Goal: Task Accomplishment & Management: Use online tool/utility

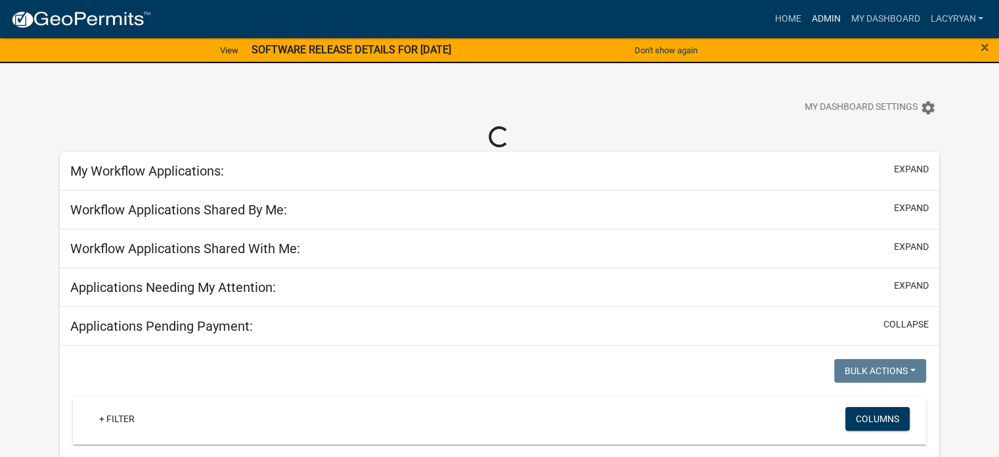
click at [806, 20] on link "Admin" at bounding box center [825, 19] width 39 height 25
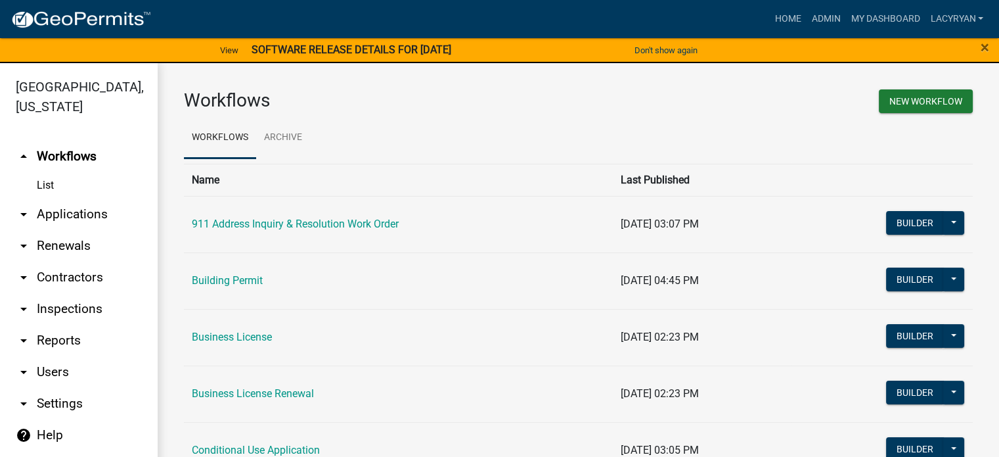
click at [70, 230] on link "arrow_drop_down Applications" at bounding box center [79, 214] width 158 height 32
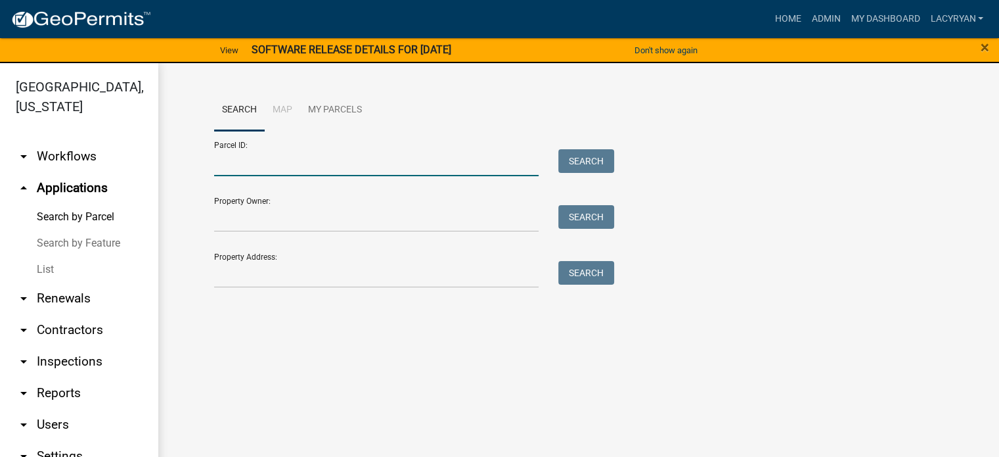
click at [248, 176] on input "Parcel ID:" at bounding box center [376, 162] width 325 height 27
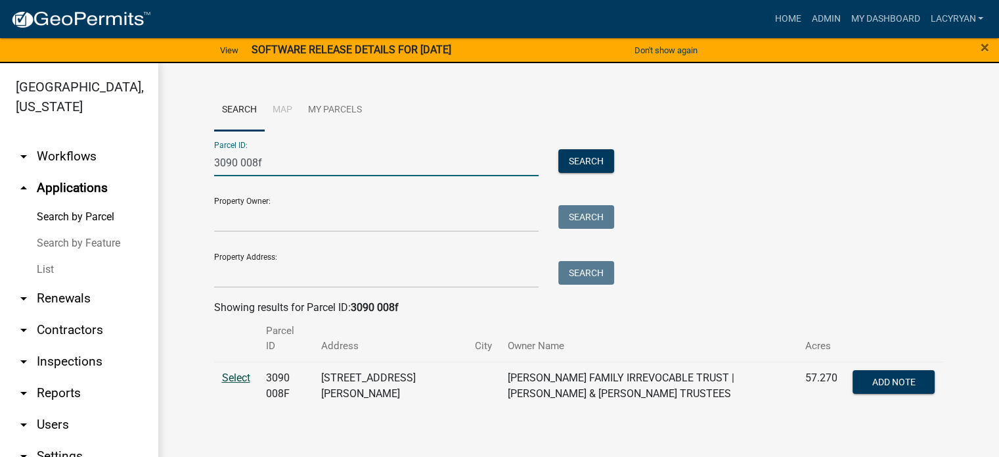
type input "3090 008f"
click at [249, 384] on span "Select" at bounding box center [236, 377] width 28 height 12
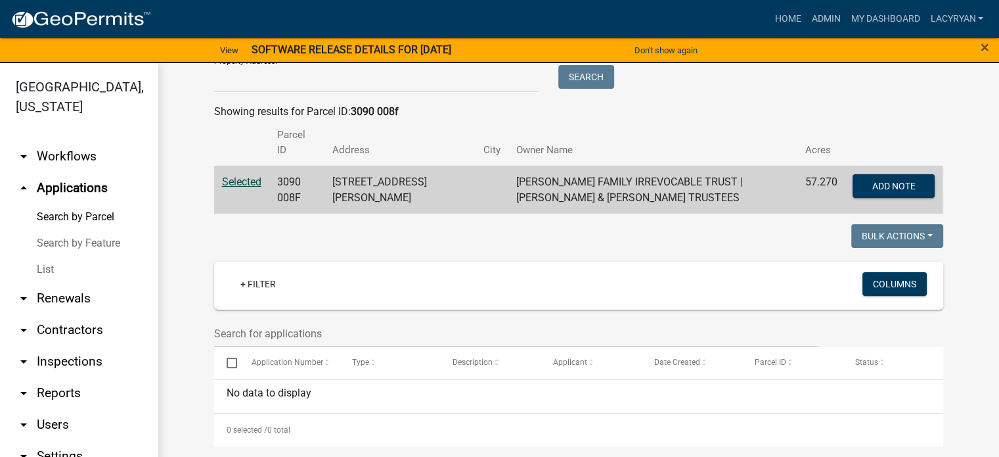
scroll to position [234, 0]
